Goal: Task Accomplishment & Management: Complete application form

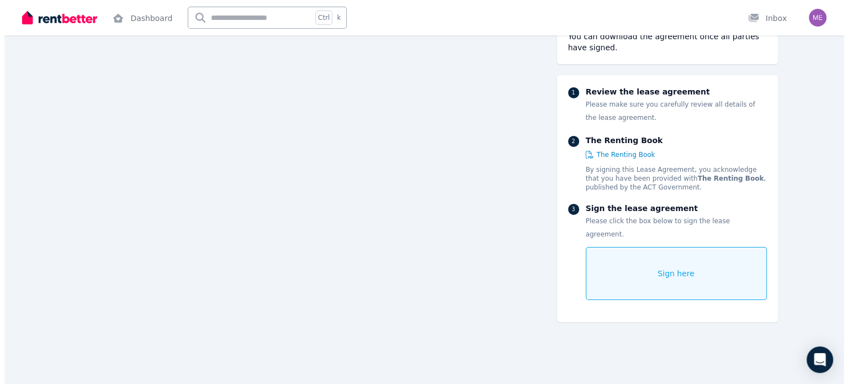
scroll to position [20442, 0]
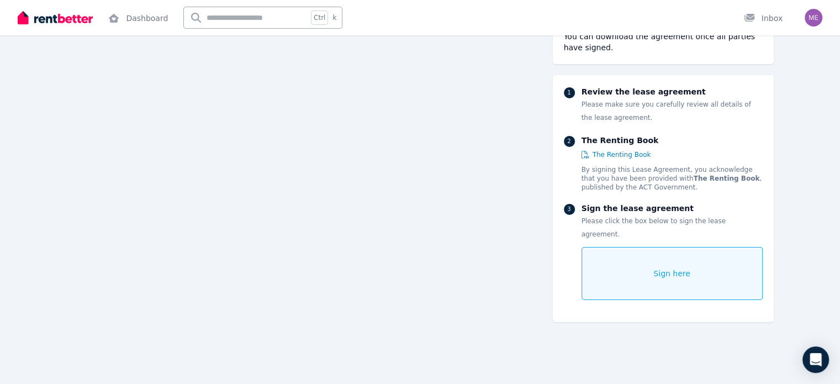
click at [690, 268] on span "Sign here" at bounding box center [671, 273] width 37 height 11
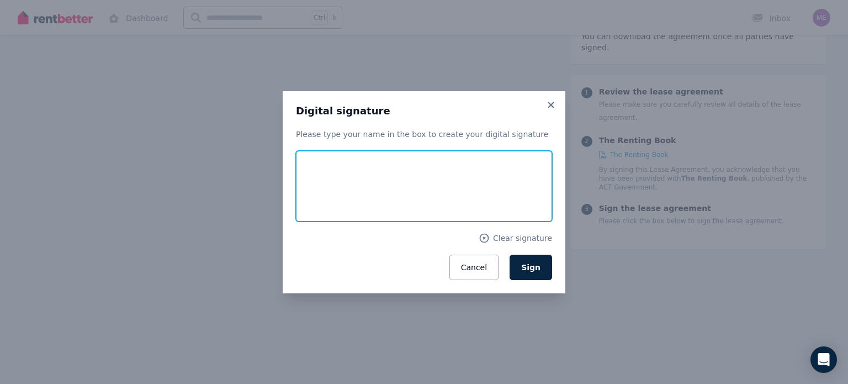
click at [315, 179] on input "text" at bounding box center [424, 186] width 256 height 71
type input "**********"
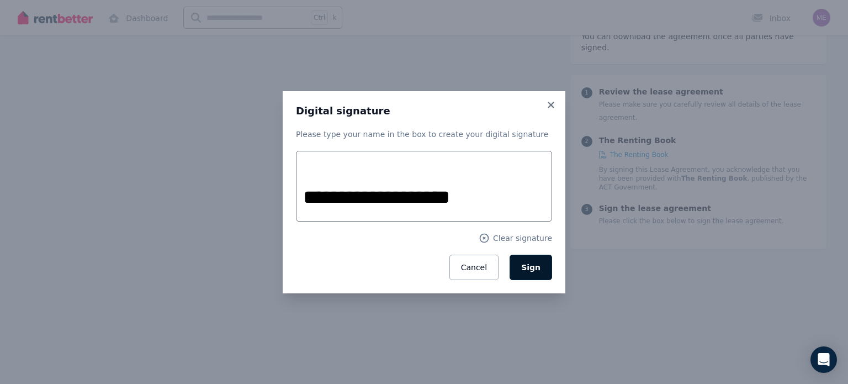
click at [530, 265] on span "Sign" at bounding box center [530, 267] width 19 height 9
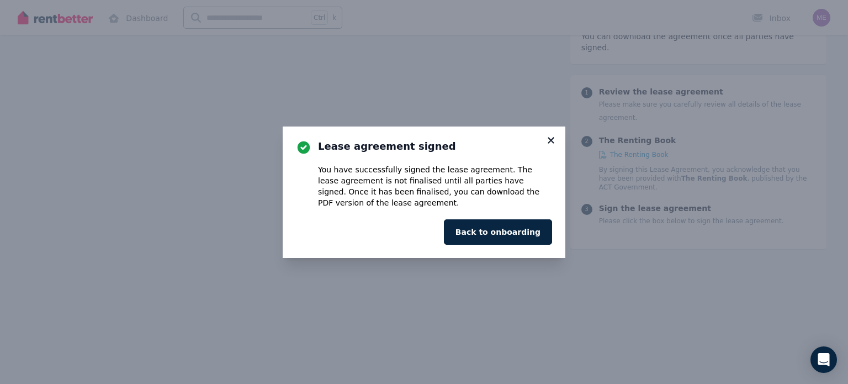
click at [551, 142] on icon at bounding box center [550, 140] width 11 height 10
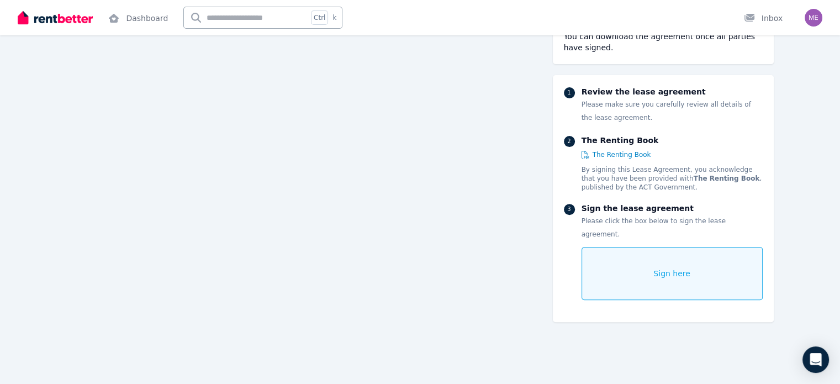
scroll to position [0, 0]
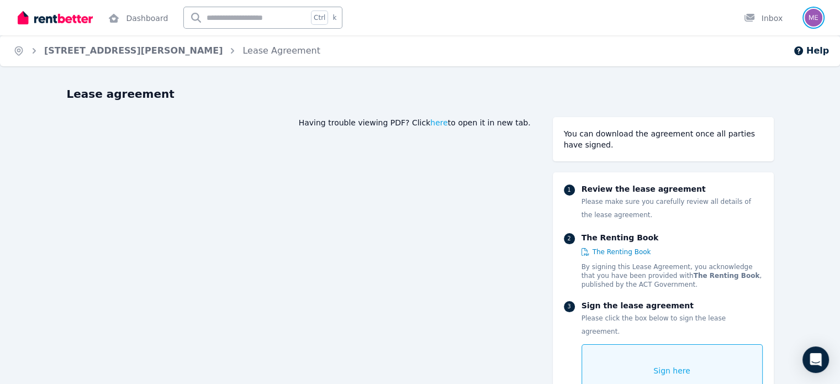
click at [813, 20] on img "button" at bounding box center [813, 18] width 18 height 18
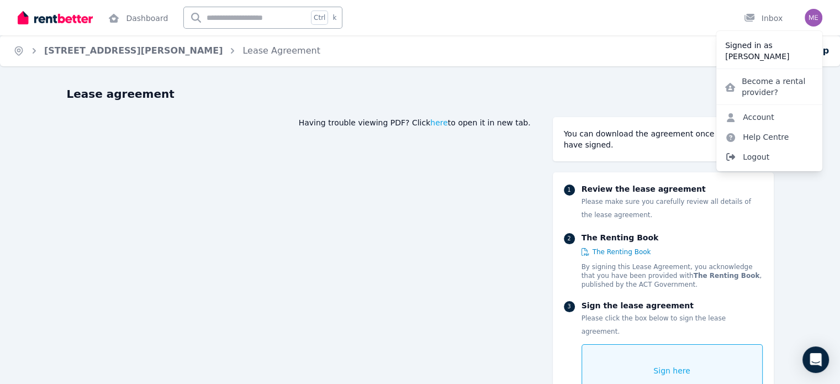
click at [760, 155] on span "Logout" at bounding box center [769, 157] width 106 height 20
